Goal: Find specific page/section: Find specific page/section

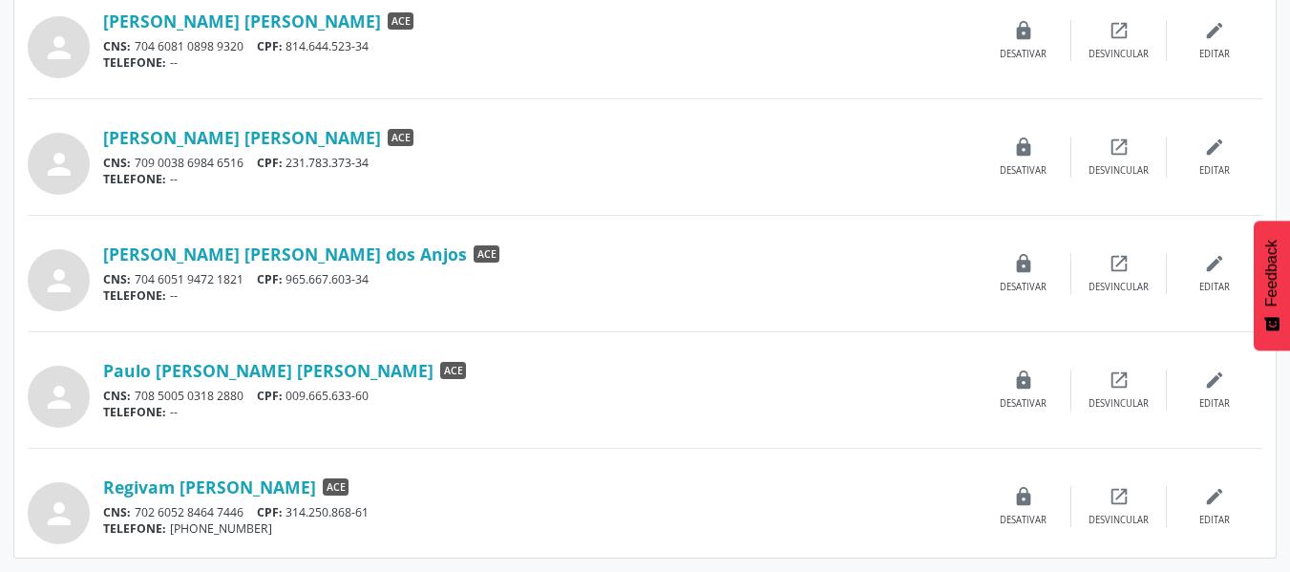
scroll to position [1614, 0]
